Goal: Transaction & Acquisition: Purchase product/service

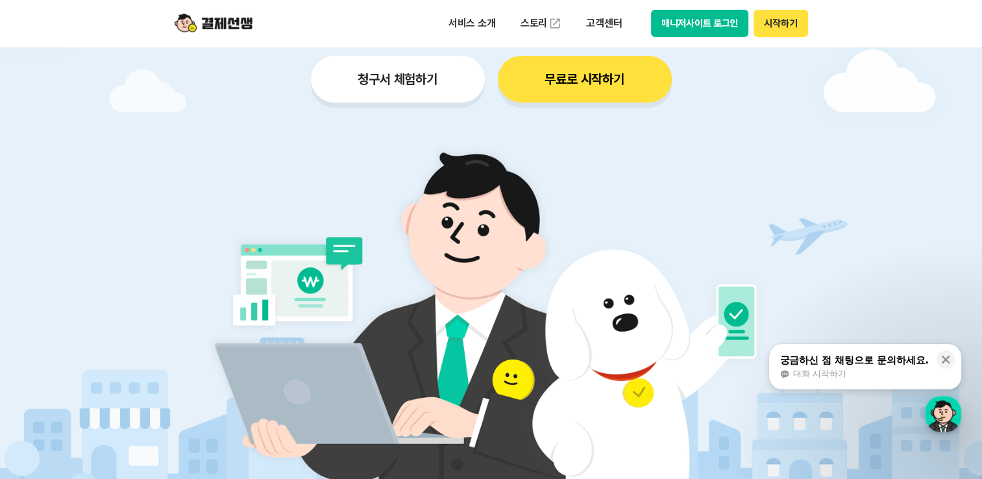
scroll to position [130, 0]
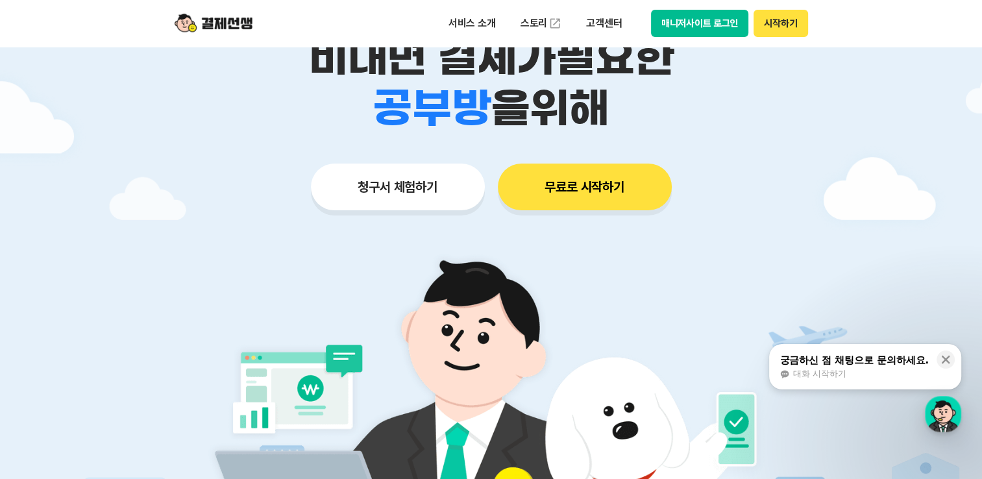
click at [428, 180] on button "청구서 체험하기" at bounding box center [398, 187] width 174 height 47
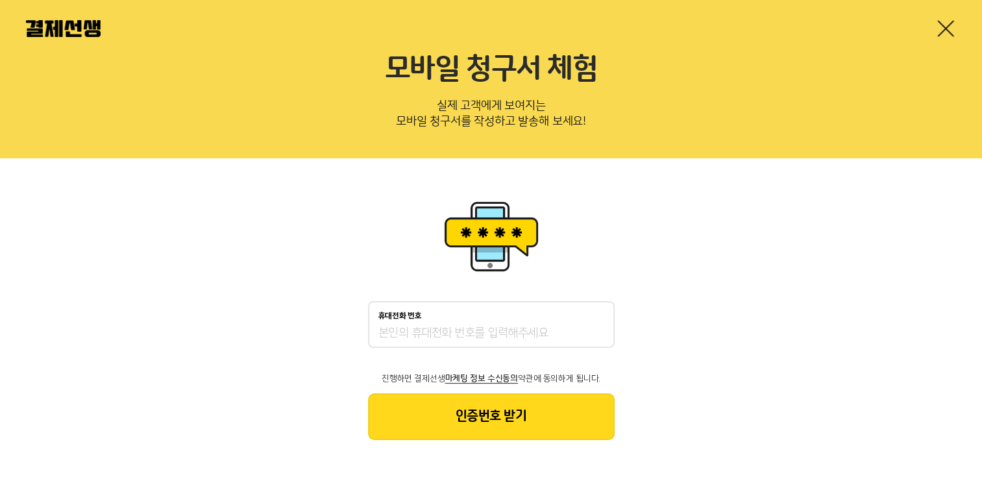
scroll to position [25, 0]
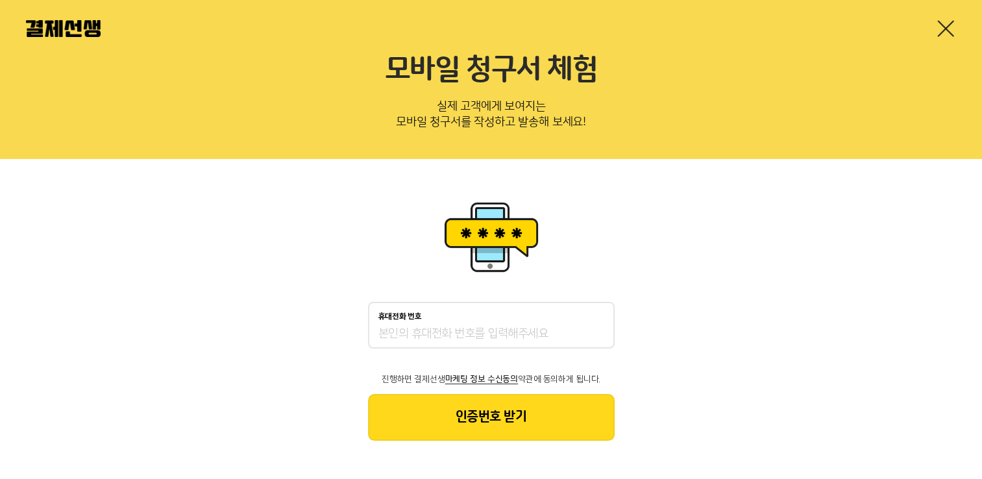
click at [542, 331] on input "휴대전화 번호" at bounding box center [491, 334] width 226 height 16
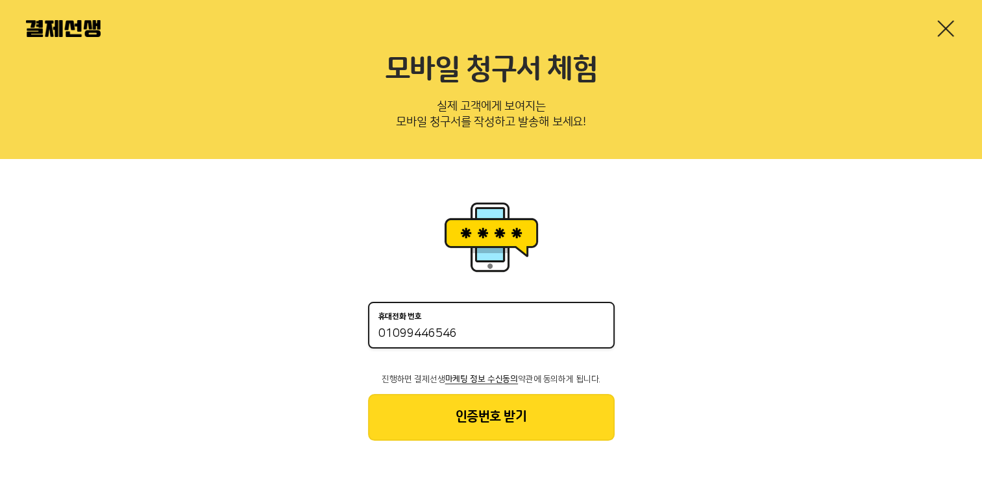
type input "01099446546"
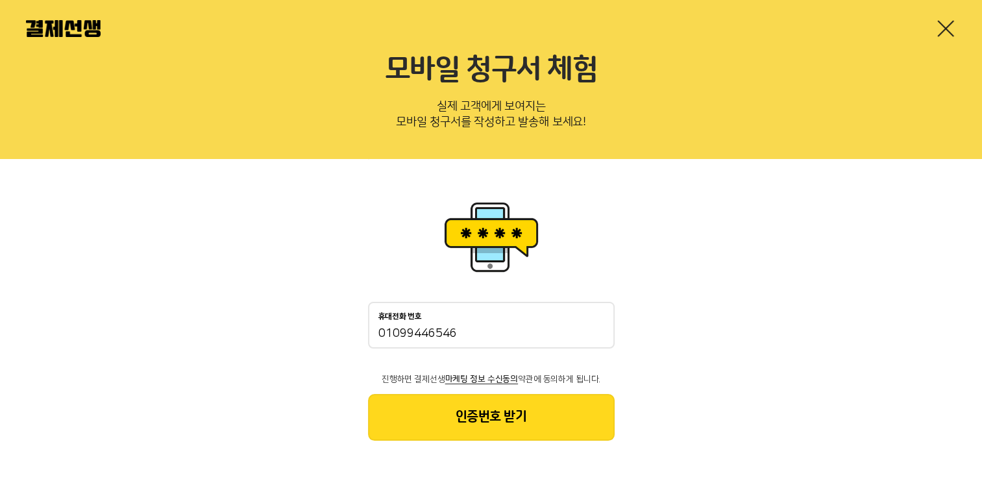
click at [528, 414] on button "인증번호 받기" at bounding box center [491, 417] width 247 height 47
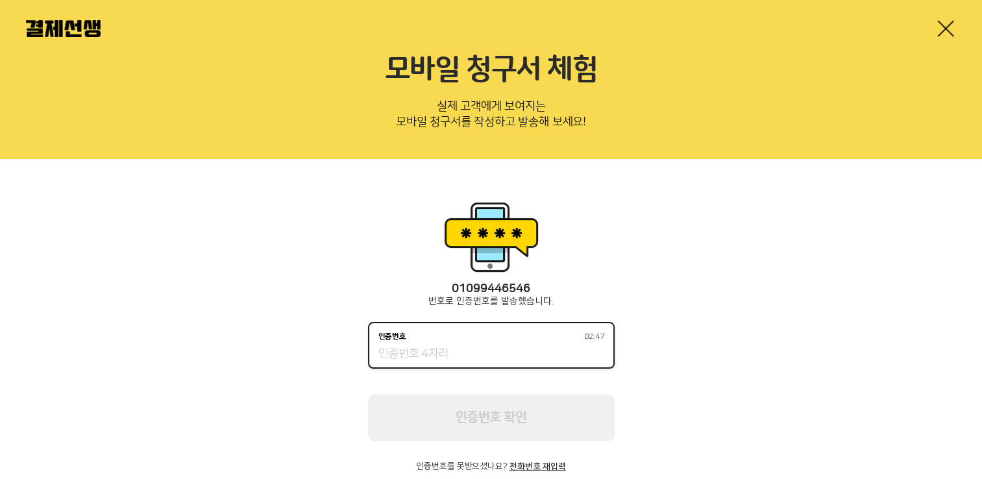
click at [499, 358] on input "인증번호 02:47" at bounding box center [491, 355] width 226 height 16
type input "4475"
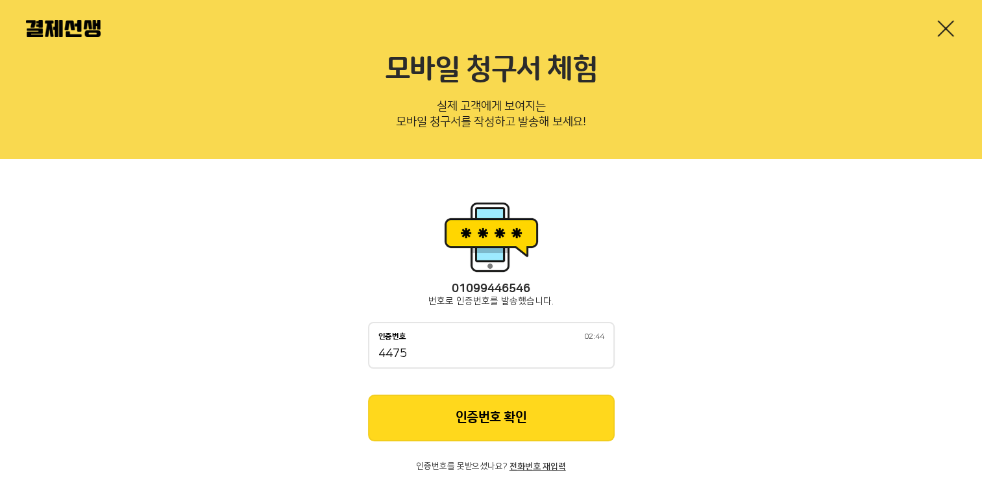
click at [515, 414] on button "인증번호 확인" at bounding box center [491, 418] width 247 height 47
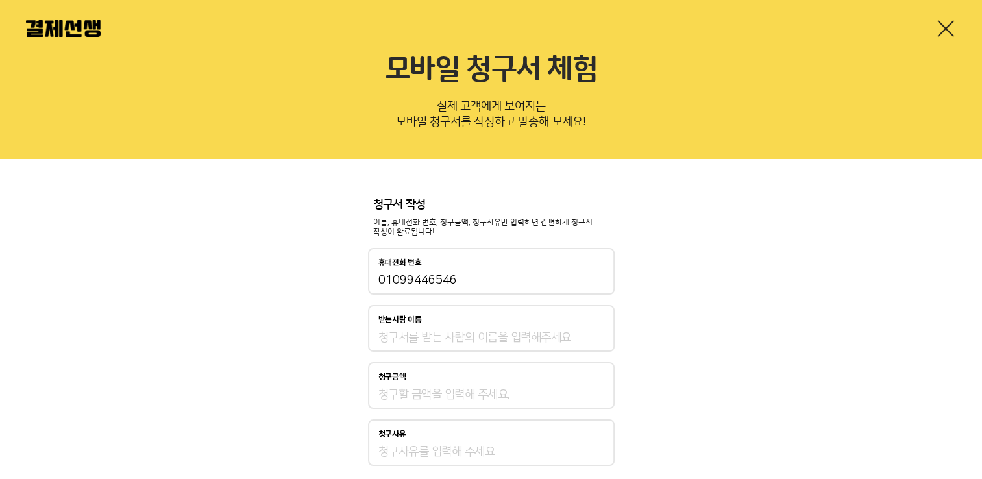
scroll to position [90, 0]
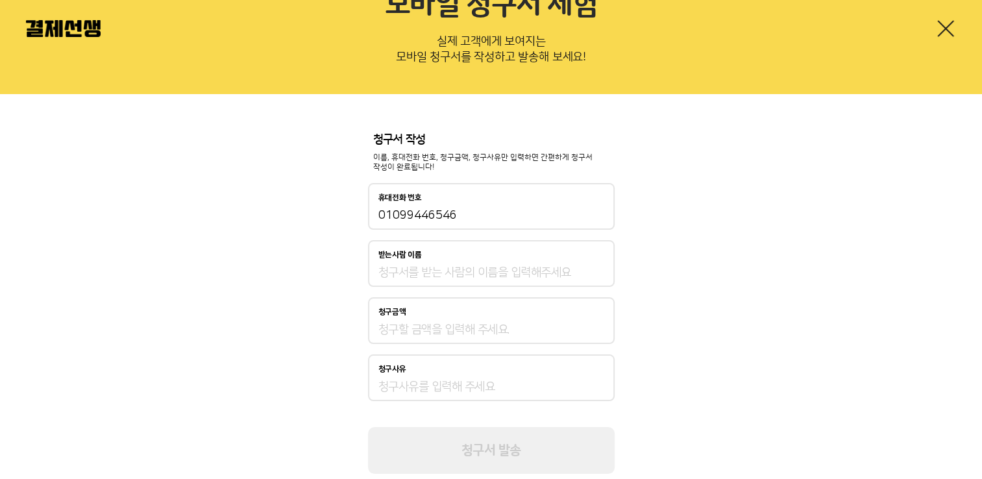
click at [463, 263] on div "받는사람 이름" at bounding box center [491, 263] width 247 height 47
click at [463, 274] on input "받는사람 이름" at bounding box center [491, 273] width 226 height 16
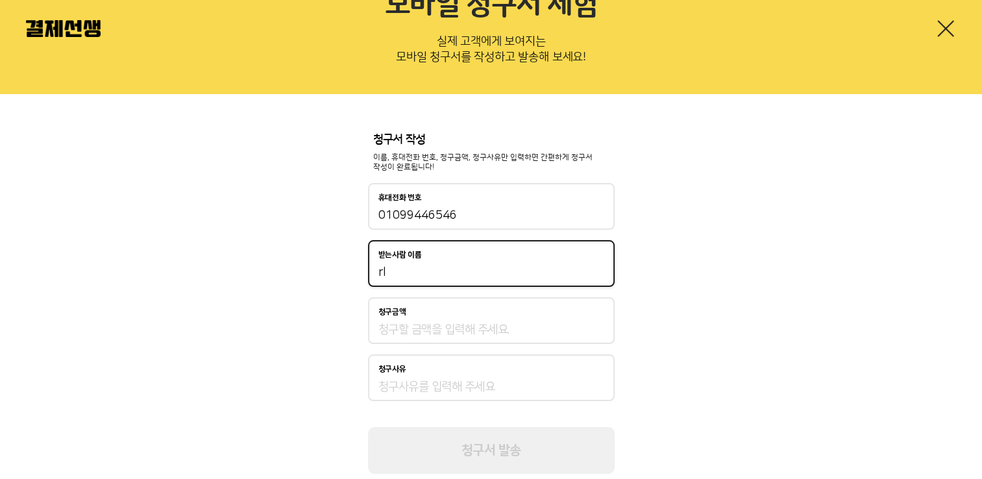
type input "r"
type input "김민혜"
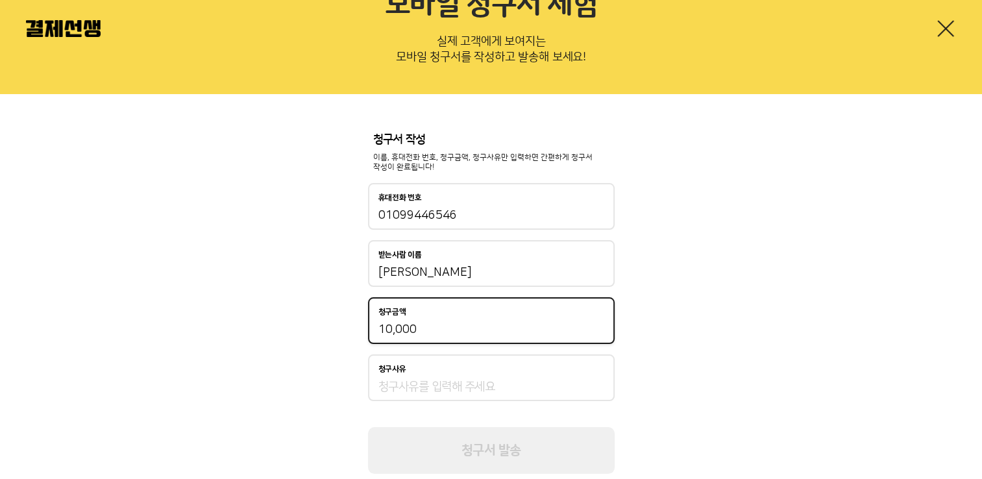
type input "10,000"
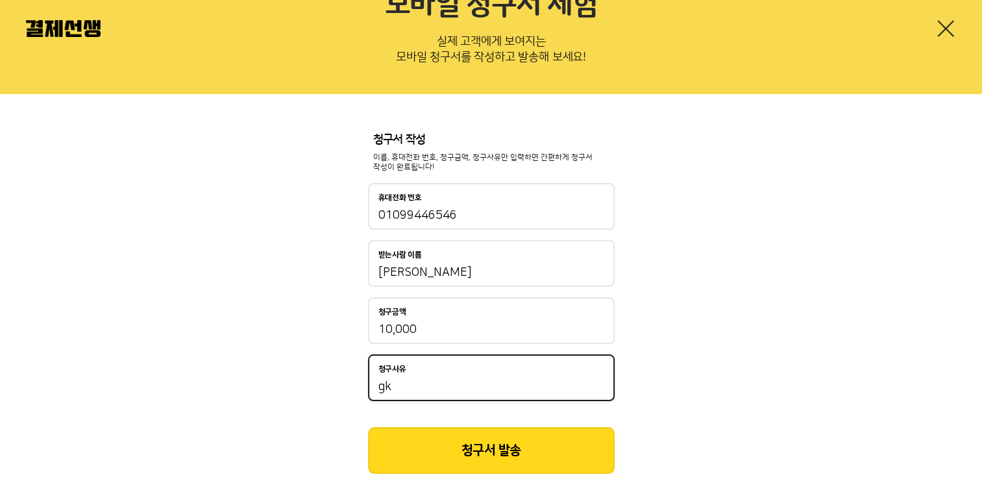
type input "g"
type input "학원비"
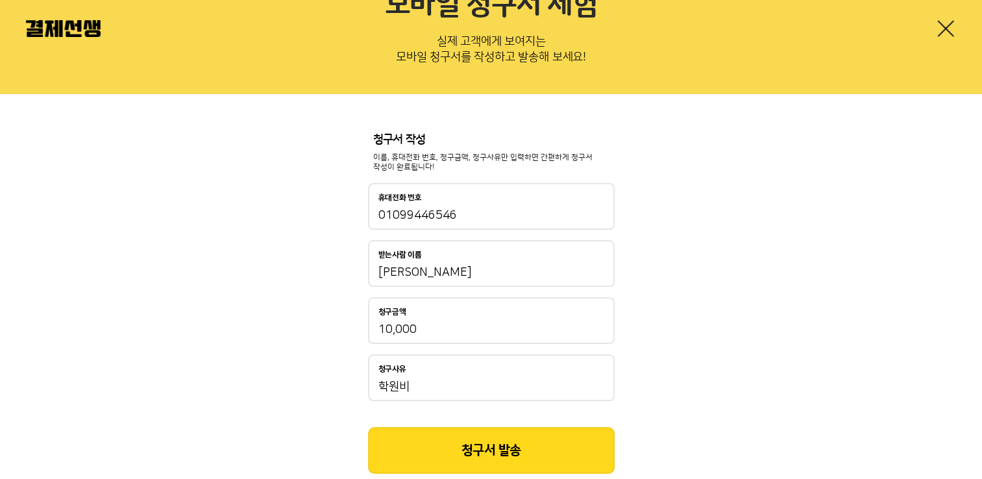
click at [502, 440] on button "청구서 발송" at bounding box center [491, 450] width 247 height 47
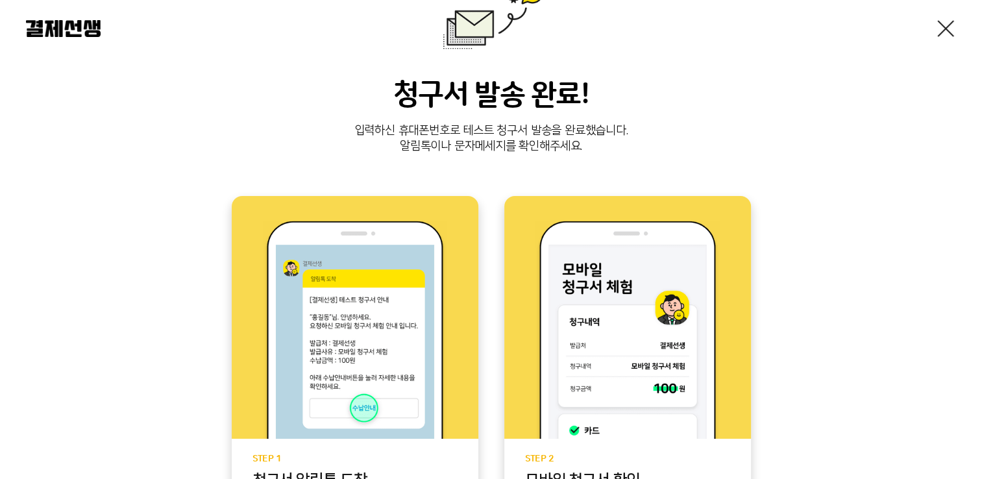
scroll to position [130, 0]
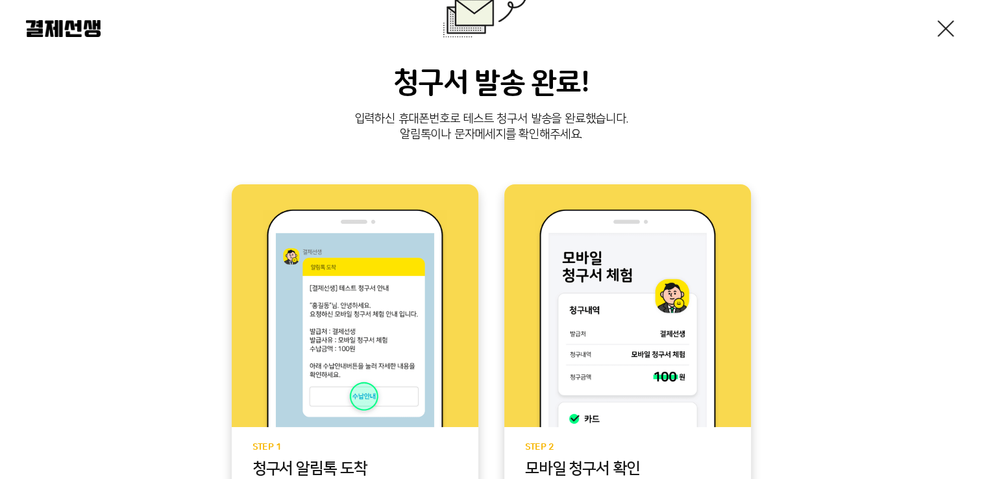
click at [524, 184] on div at bounding box center [627, 305] width 247 height 243
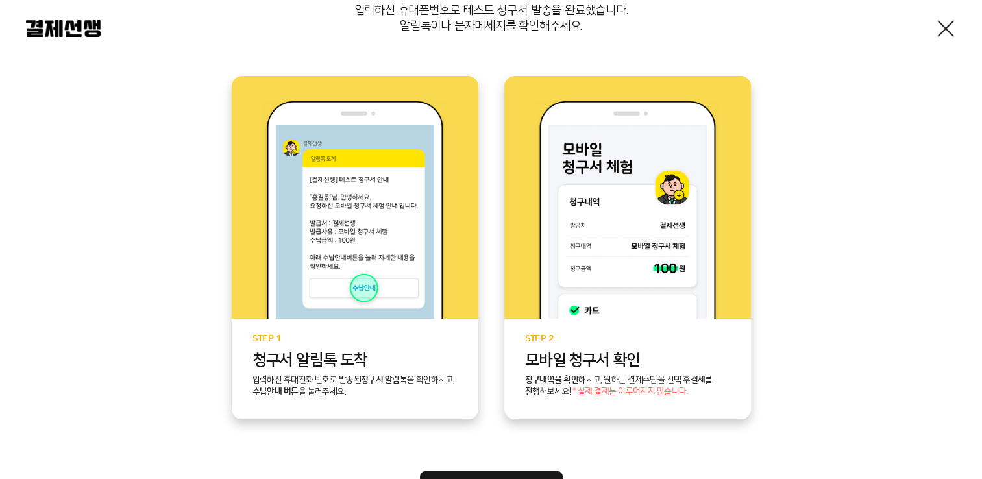
scroll to position [361, 0]
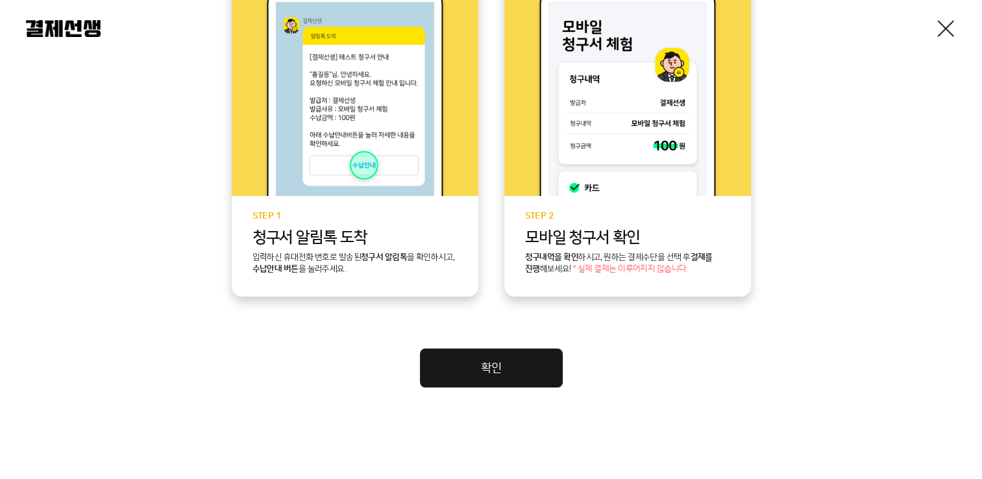
click at [495, 375] on link "확인" at bounding box center [491, 368] width 143 height 39
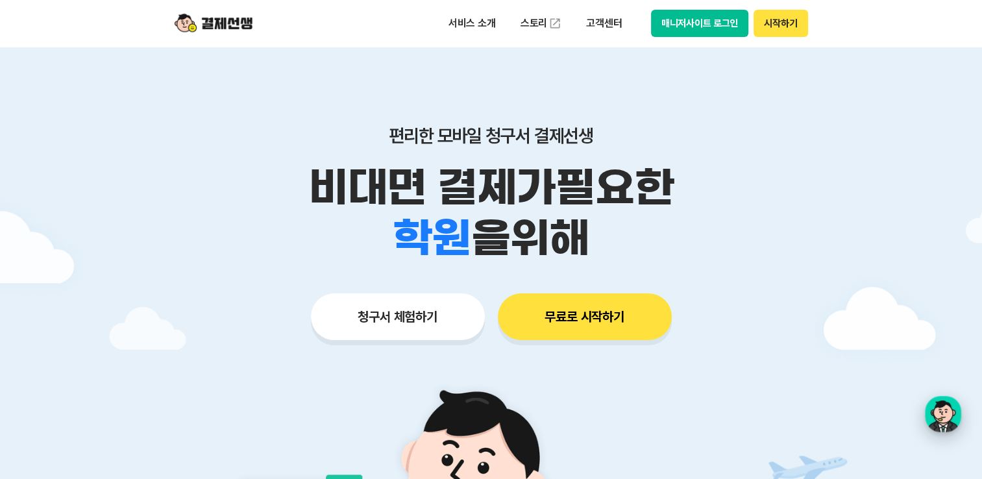
click at [948, 419] on div "button" at bounding box center [943, 414] width 36 height 36
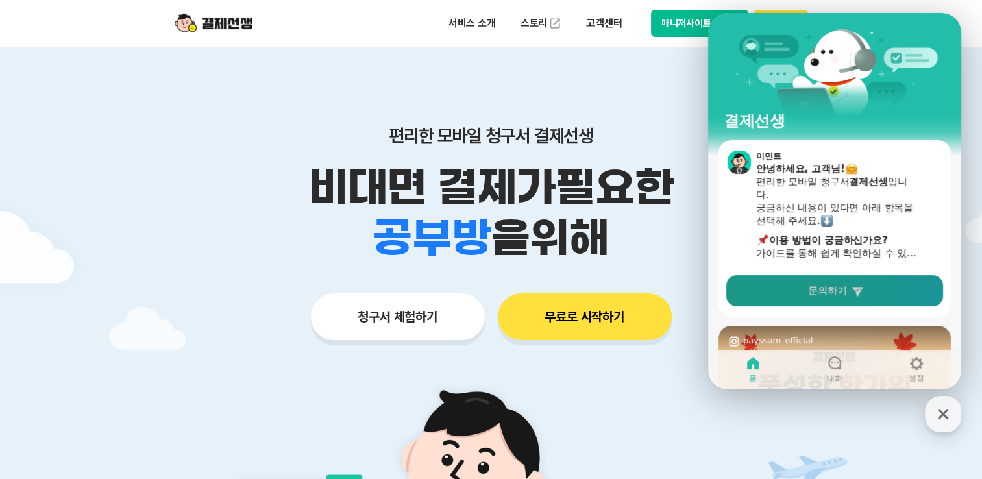
click at [806, 295] on link "문의하기" at bounding box center [834, 290] width 217 height 31
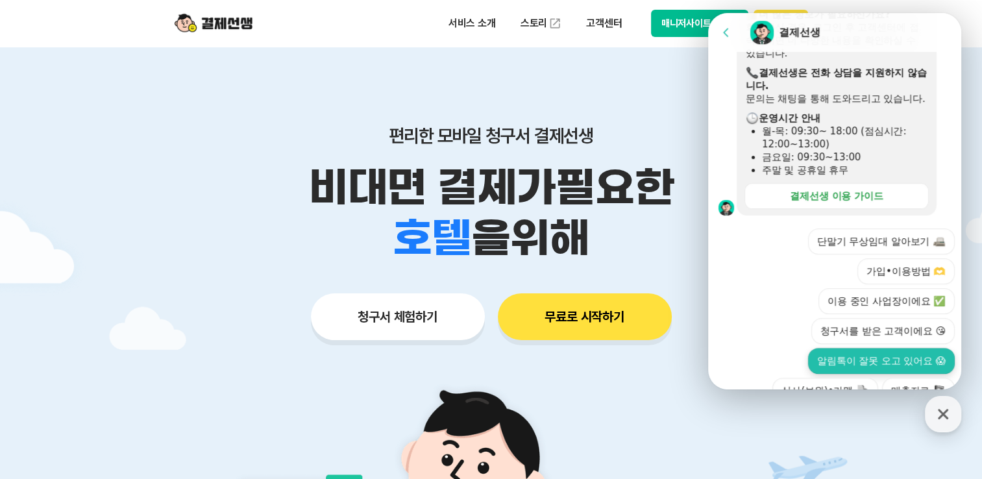
scroll to position [389, 0]
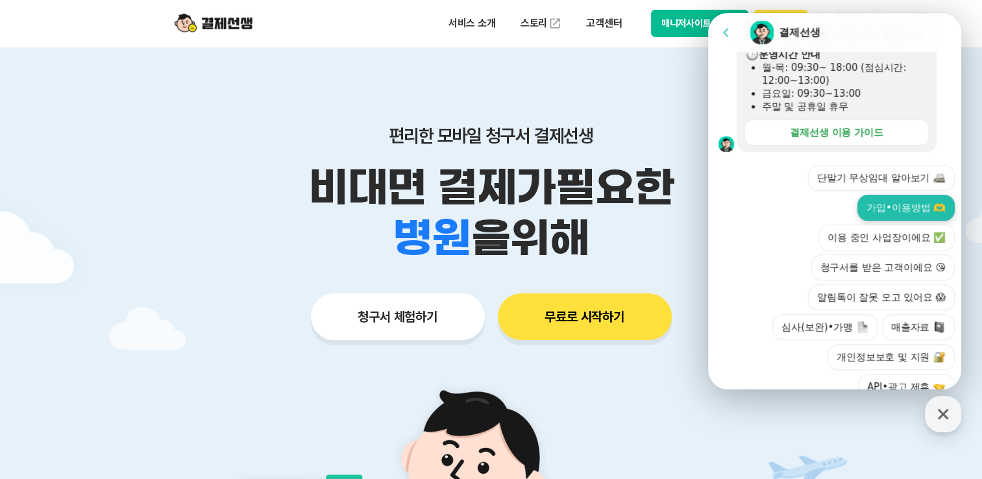
click at [888, 218] on button "가입•이용방법 🫶" at bounding box center [905, 208] width 97 height 26
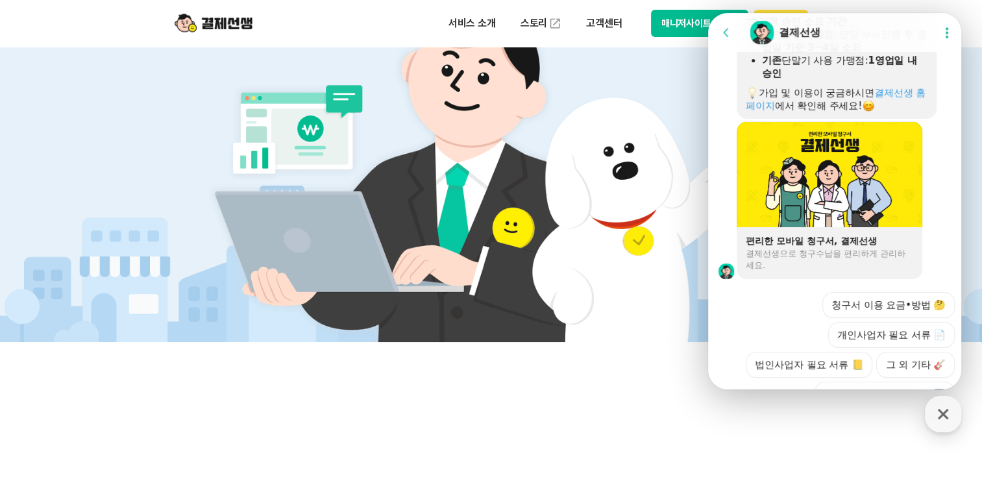
scroll to position [940, 0]
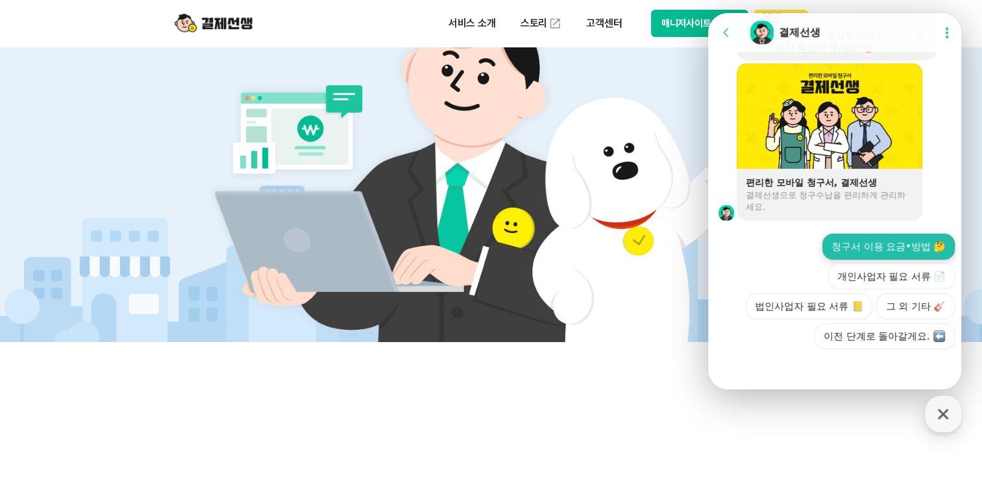
click at [860, 252] on button "청구서 이용 요금•방법 🤔" at bounding box center [888, 247] width 132 height 26
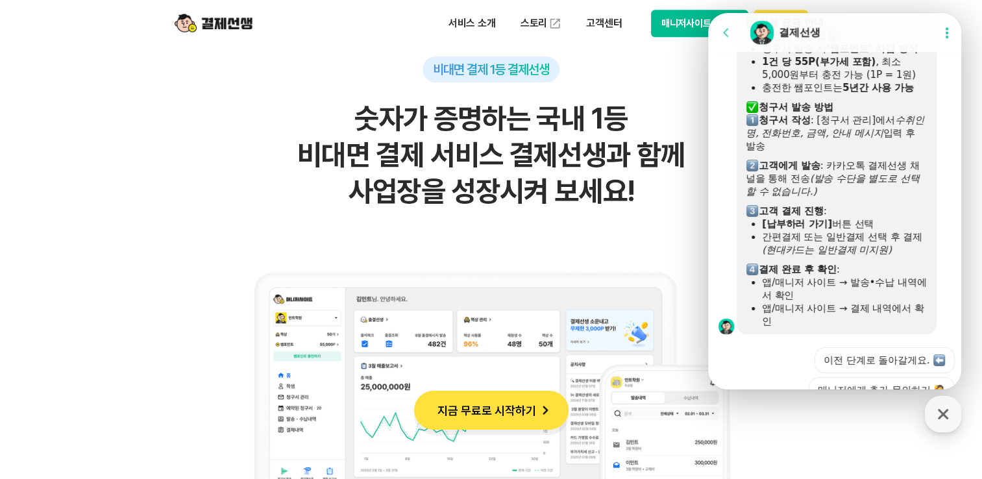
scroll to position [1140, 0]
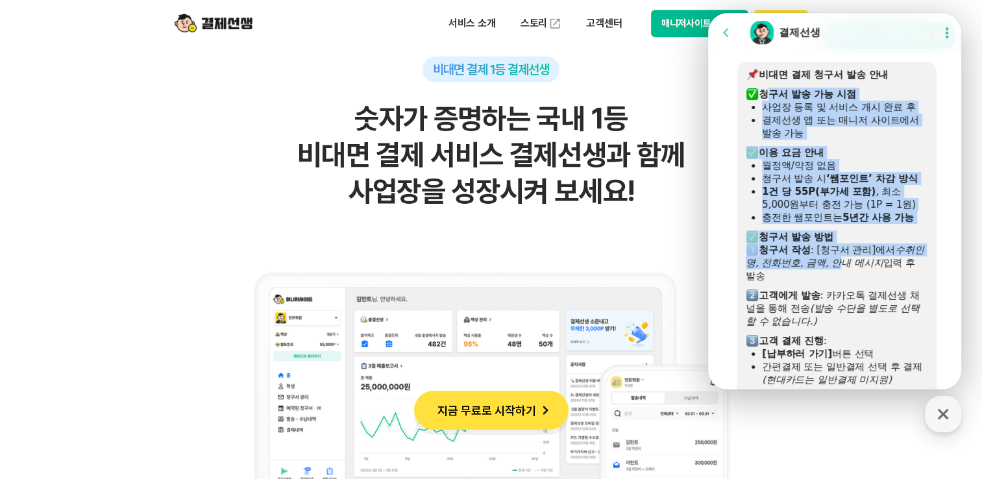
drag, startPoint x: 774, startPoint y: 105, endPoint x: 849, endPoint y: 275, distance: 186.0
click at [849, 275] on div "비대면 결제 청구서 발송 안내 ​ 청구서 발송 가능 시점 사업장 등록 및 서비스 개시 완료 후 결제선생 앱 또는 매니저 사이트에서 발송 가능 …" at bounding box center [837, 262] width 182 height 389
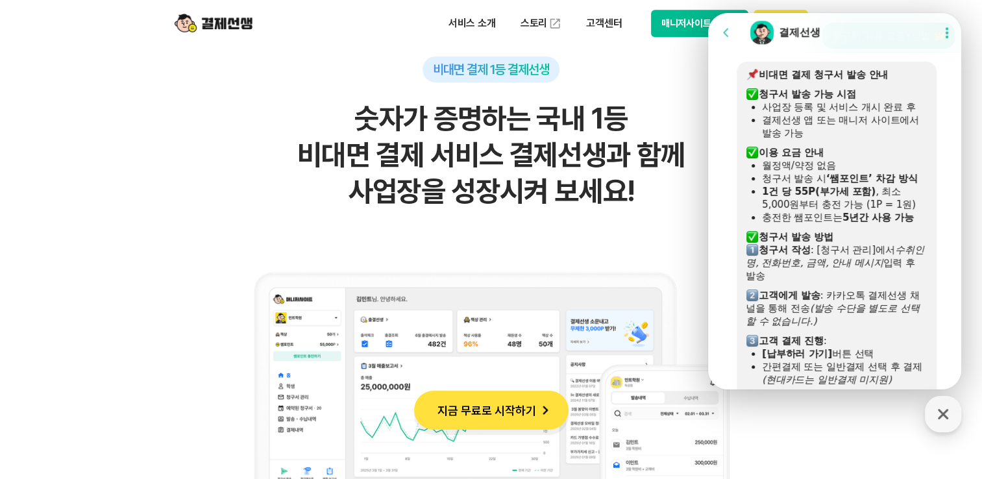
drag, startPoint x: 849, startPoint y: 275, endPoint x: 835, endPoint y: 310, distance: 37.6
click at [835, 310] on div "​ 고객에게 발송 : 카카오톡 결제선생 채널을 통해 전송 (발송 수단을 별도로 선택할 수 없습니다.)" at bounding box center [837, 308] width 182 height 39
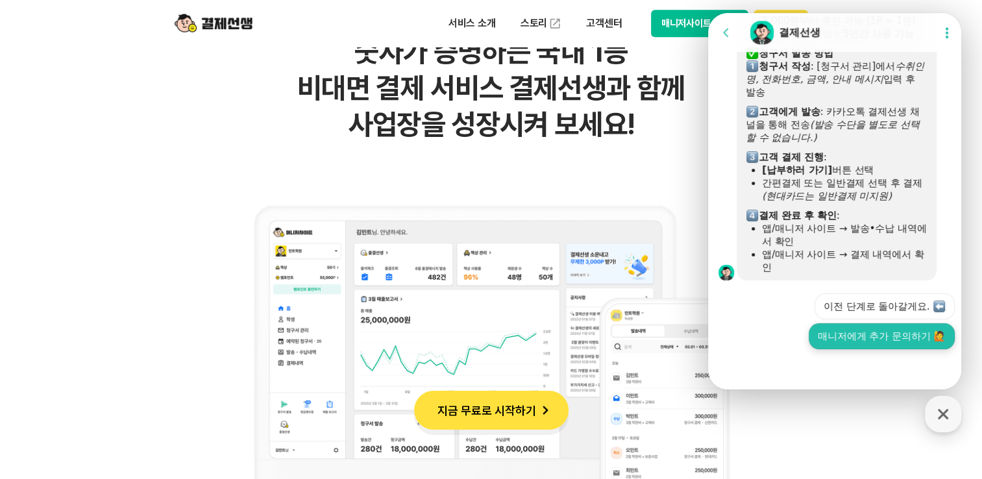
scroll to position [1039, 0]
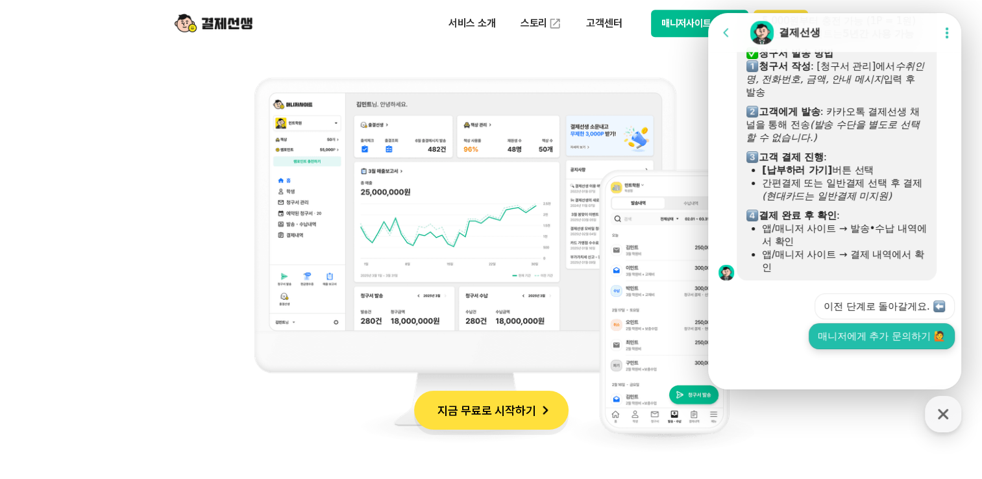
click at [856, 332] on button "매니저에게 추가 문의하기 🙋" at bounding box center [882, 336] width 146 height 26
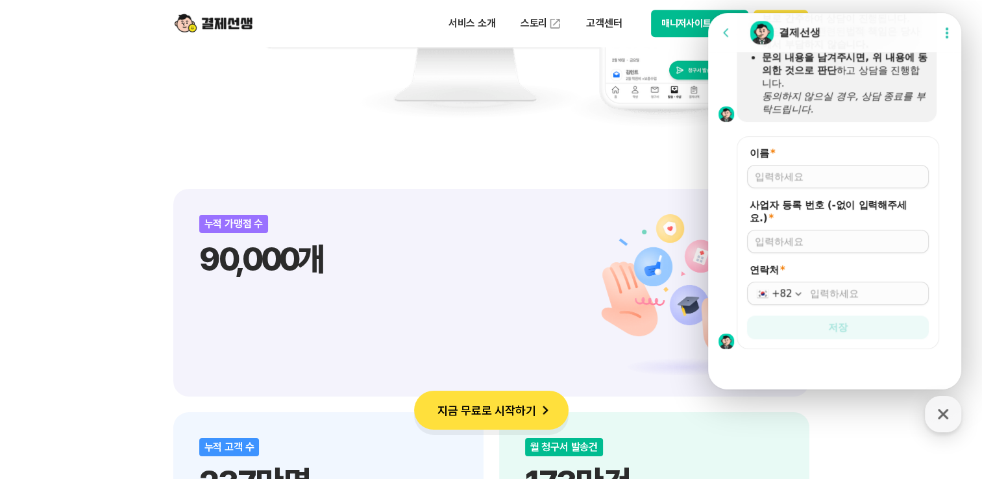
scroll to position [1760, 0]
click at [812, 178] on input "이름 *" at bounding box center [838, 176] width 166 height 13
type input "김민혜"
type input "4559800250"
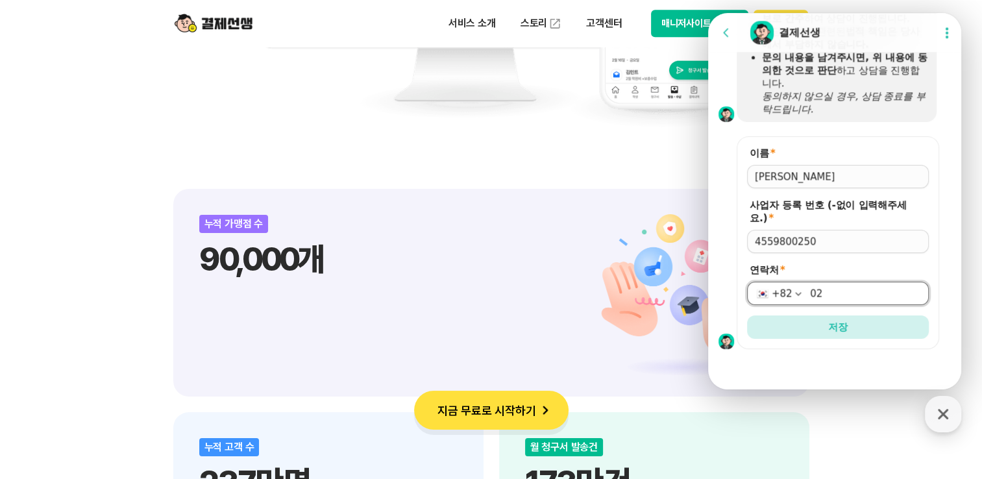
type input "0"
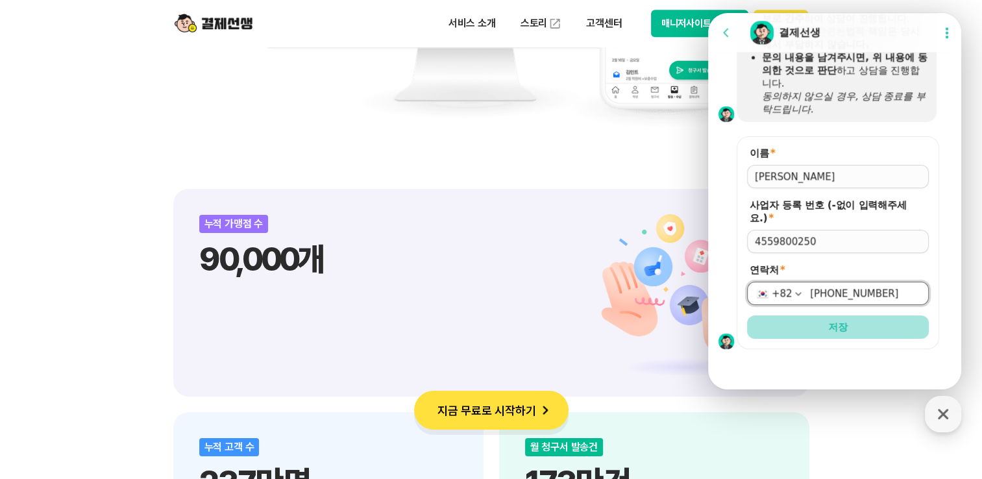
type input "010-9944-6546"
click at [813, 324] on button "저장" at bounding box center [838, 326] width 182 height 23
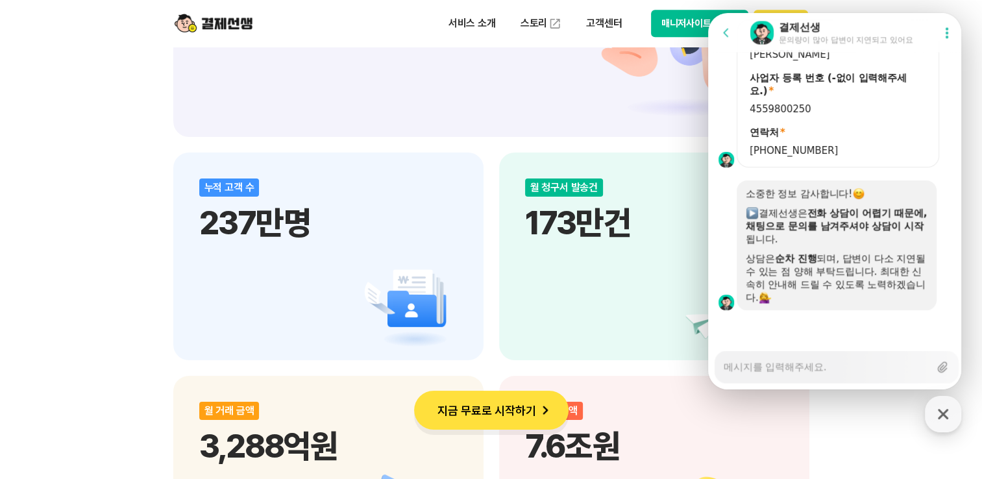
scroll to position [1877, 0]
click at [600, 149] on div "누적 가맹점 수 90,000개 누적 고객 수 237만명 월 청구서 발송건 173만건 월 거래 금액 3,288억원 누적 거래액 7.6조원" at bounding box center [491, 256] width 636 height 654
click at [974, 69] on div "비대면 결제 1등 결제선생 숫자가 증명하는 국내 1등 비대면 결제 서비스 결제선생과 함께 사업장을 성장시켜 보세요! 누적 가맹점 수 90,00…" at bounding box center [491, 253] width 982 height 2289
click at [482, 25] on p "서비스 소개" at bounding box center [472, 23] width 66 height 23
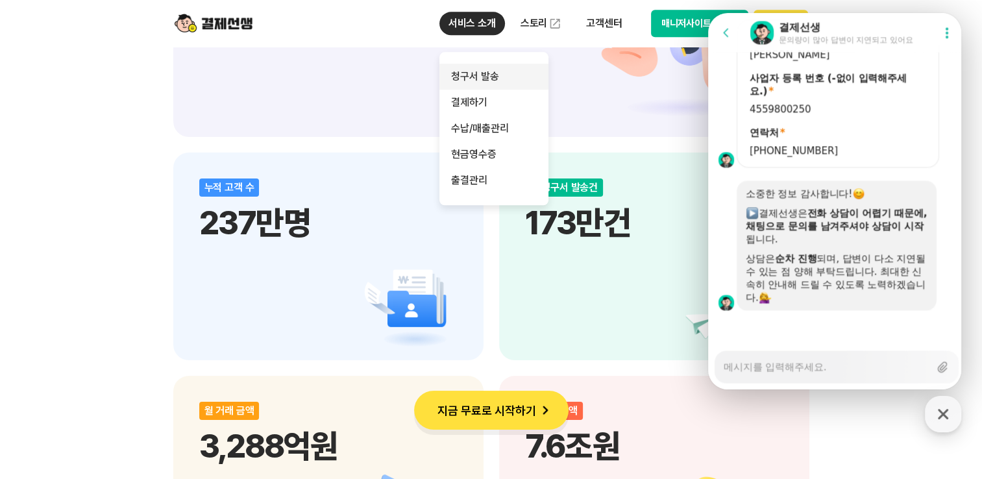
click at [482, 71] on link "청구서 발송" at bounding box center [493, 77] width 109 height 26
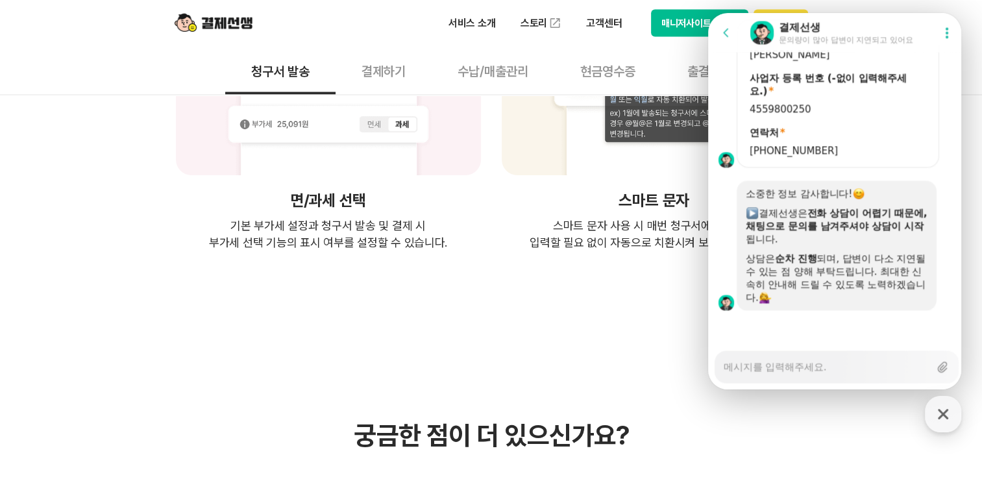
scroll to position [2921, 0]
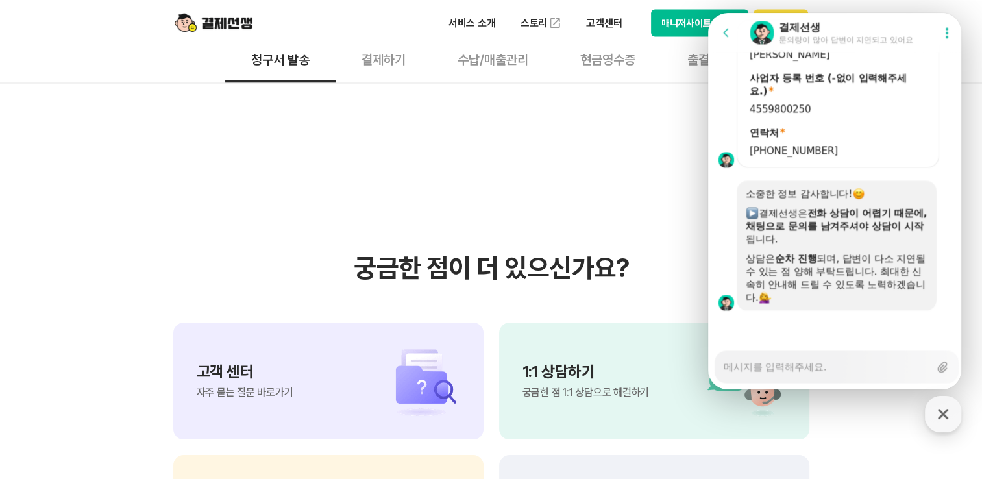
type textarea "x"
